Goal: Information Seeking & Learning: Learn about a topic

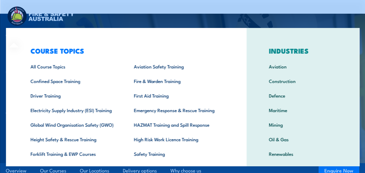
click at [21, 35] on div "COURSE TOPICS All Course Topics Aviation Safety Training Confined Space Trainin…" at bounding box center [126, 120] width 241 height 184
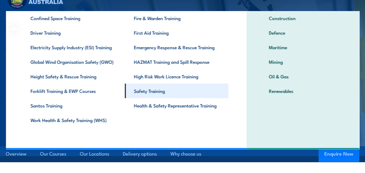
scroll to position [29, 0]
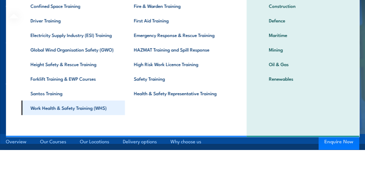
click at [85, 109] on link "Work Health & Safety Training (WHS)" at bounding box center [72, 107] width 103 height 15
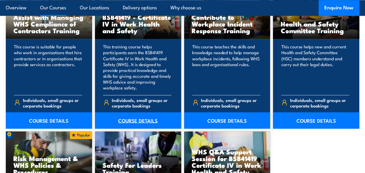
scroll to position [494, 0]
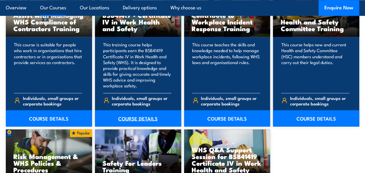
click at [137, 116] on link "COURSE DETAILS" at bounding box center [138, 118] width 86 height 16
